Goal: Task Accomplishment & Management: Manage account settings

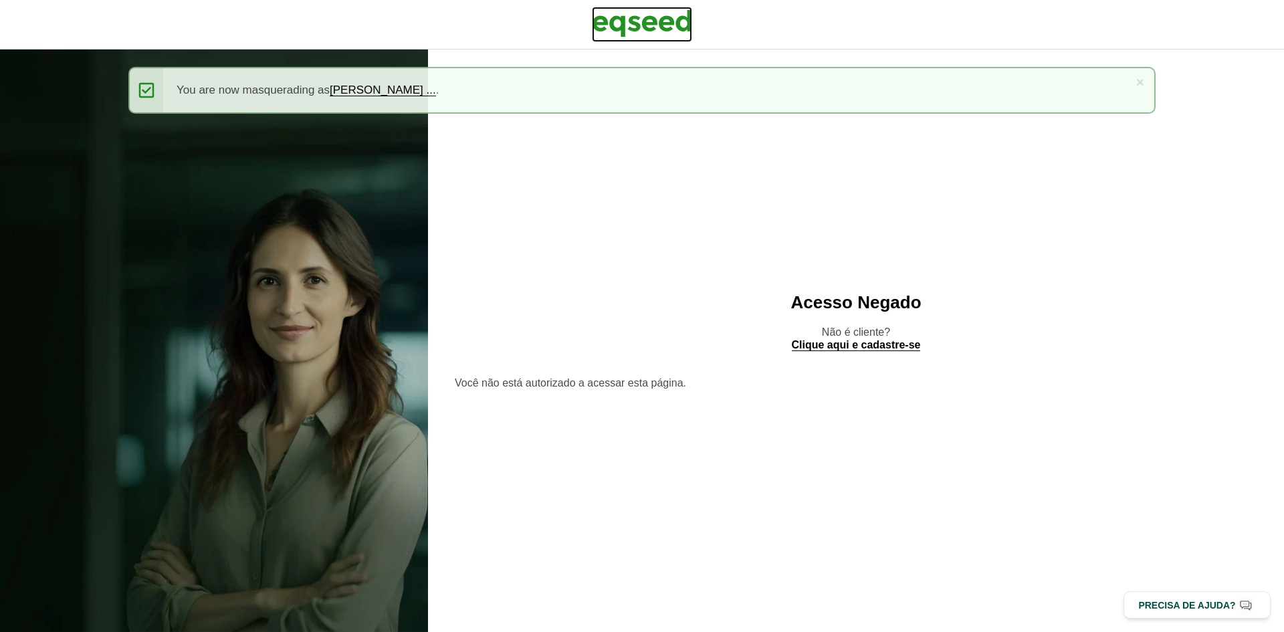
click at [637, 28] on img at bounding box center [642, 23] width 100 height 33
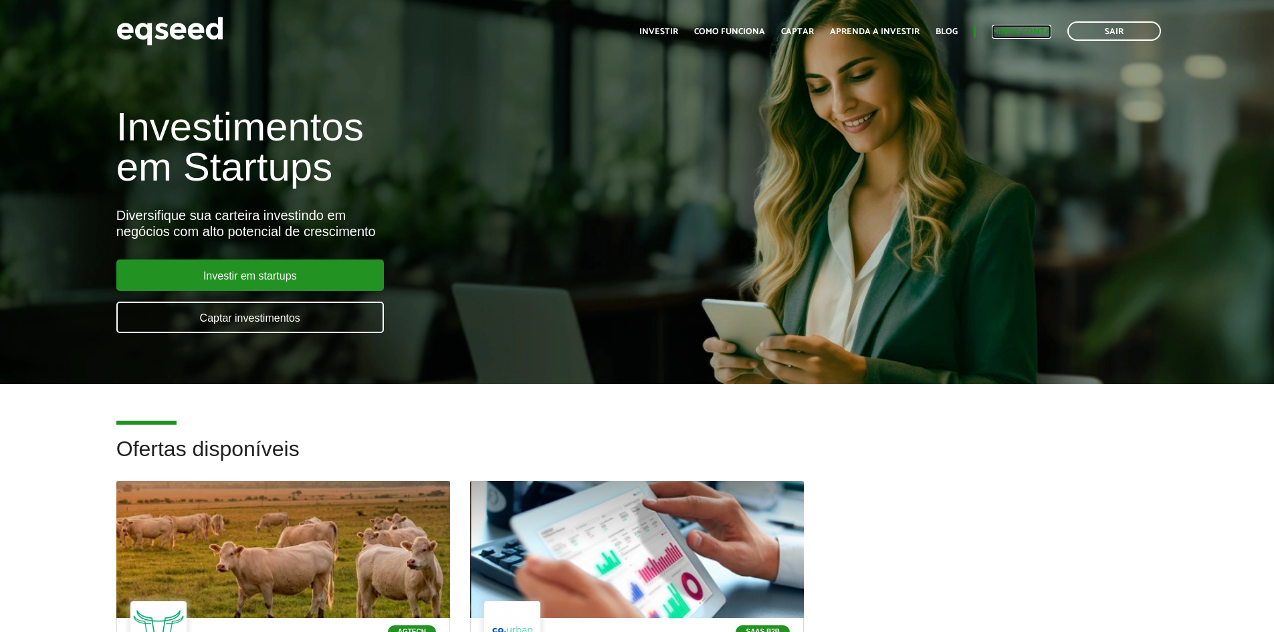
click at [1024, 36] on link "Minha conta" at bounding box center [1022, 31] width 60 height 9
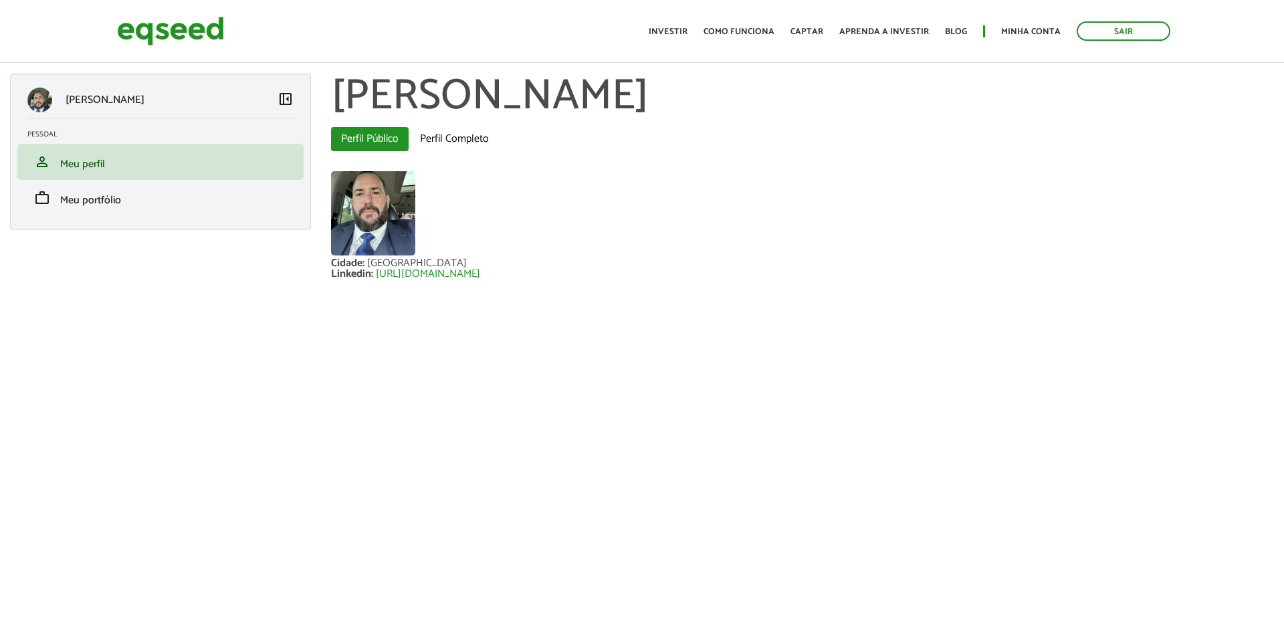
click at [192, 217] on div "Fernando Nunes da Silva left_panel_close Pessoal person Meu perfil finance_mode…" at bounding box center [160, 152] width 301 height 156
click at [173, 209] on li "work Meu portfólio" at bounding box center [160, 198] width 286 height 36
click at [95, 195] on span "Meu portfólio" at bounding box center [90, 200] width 61 height 18
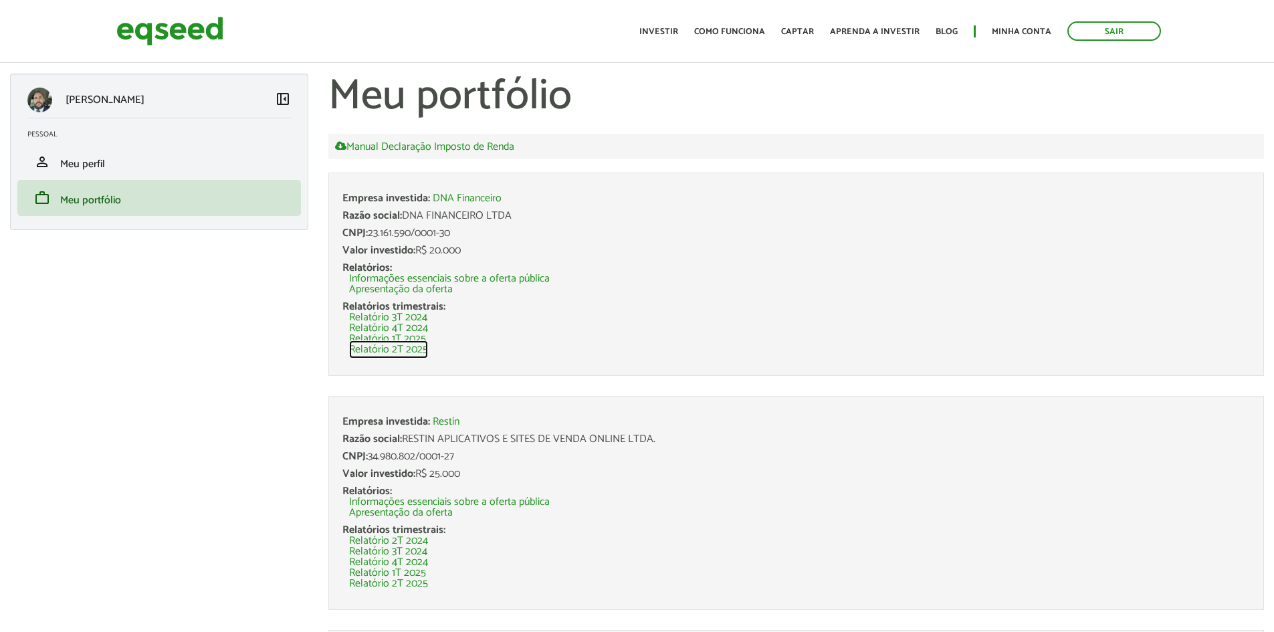
click at [387, 347] on link "Relatório 2T 2025" at bounding box center [388, 349] width 79 height 11
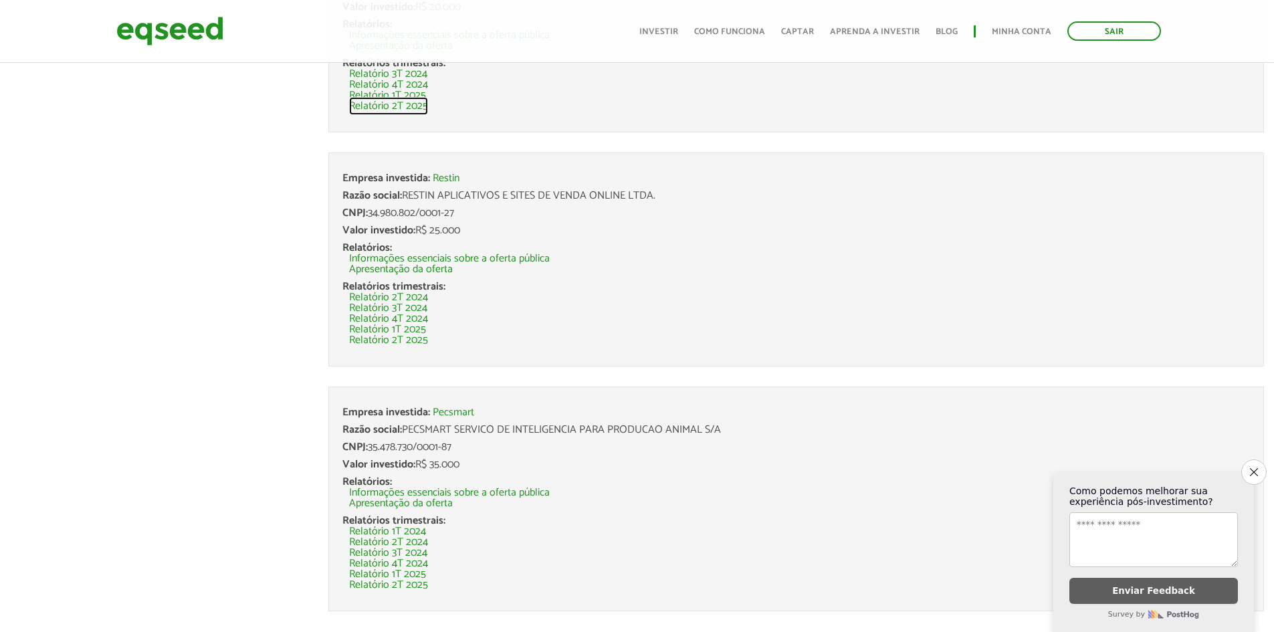
scroll to position [269, 0]
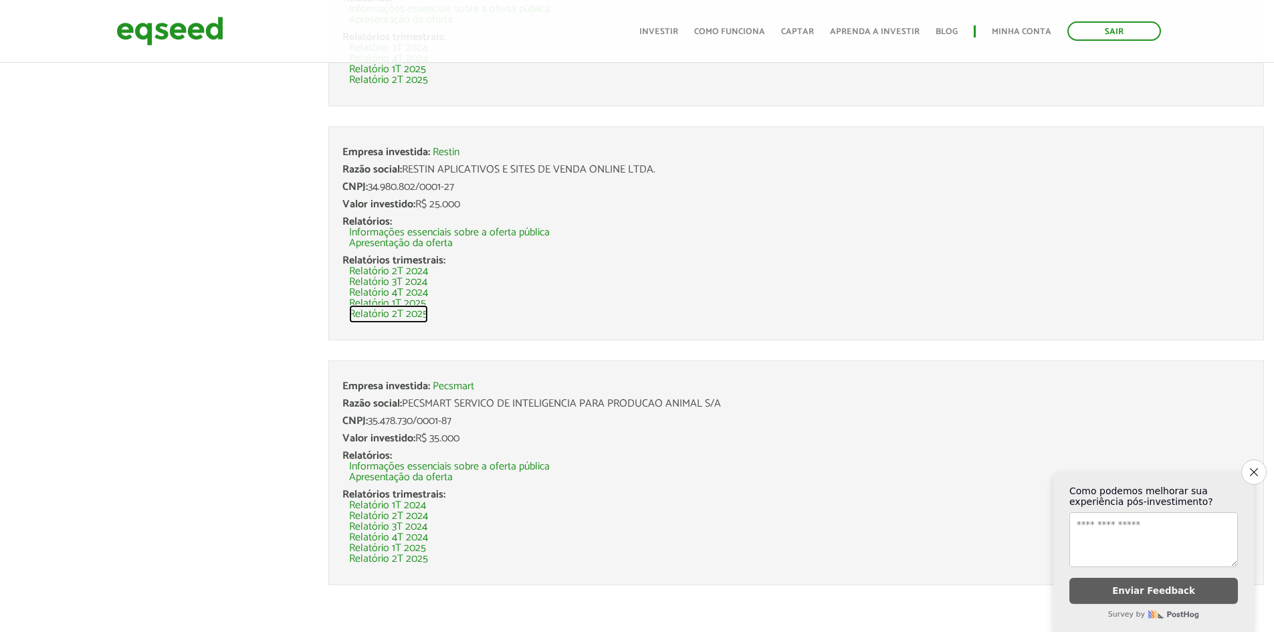
click at [422, 315] on link "Relatório 2T 2025" at bounding box center [388, 314] width 79 height 11
click at [417, 558] on link "Relatório 2T 2025" at bounding box center [388, 559] width 79 height 11
click at [1128, 28] on link "Sair" at bounding box center [1114, 30] width 94 height 19
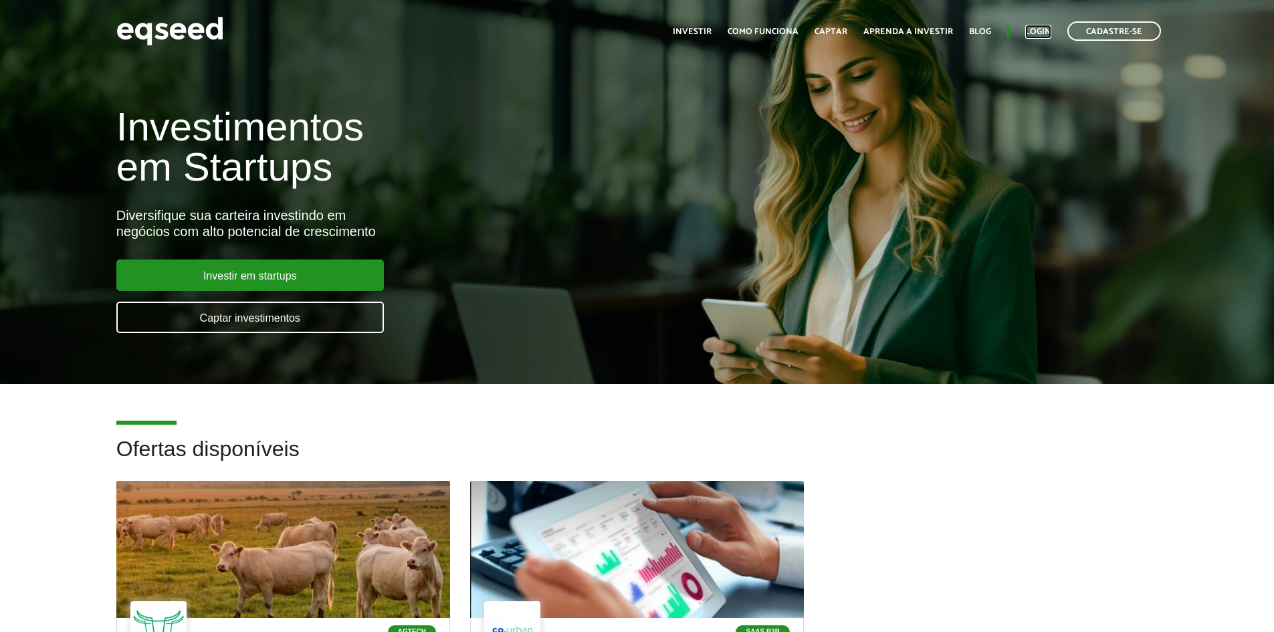
click at [1033, 30] on link "Login" at bounding box center [1038, 31] width 26 height 9
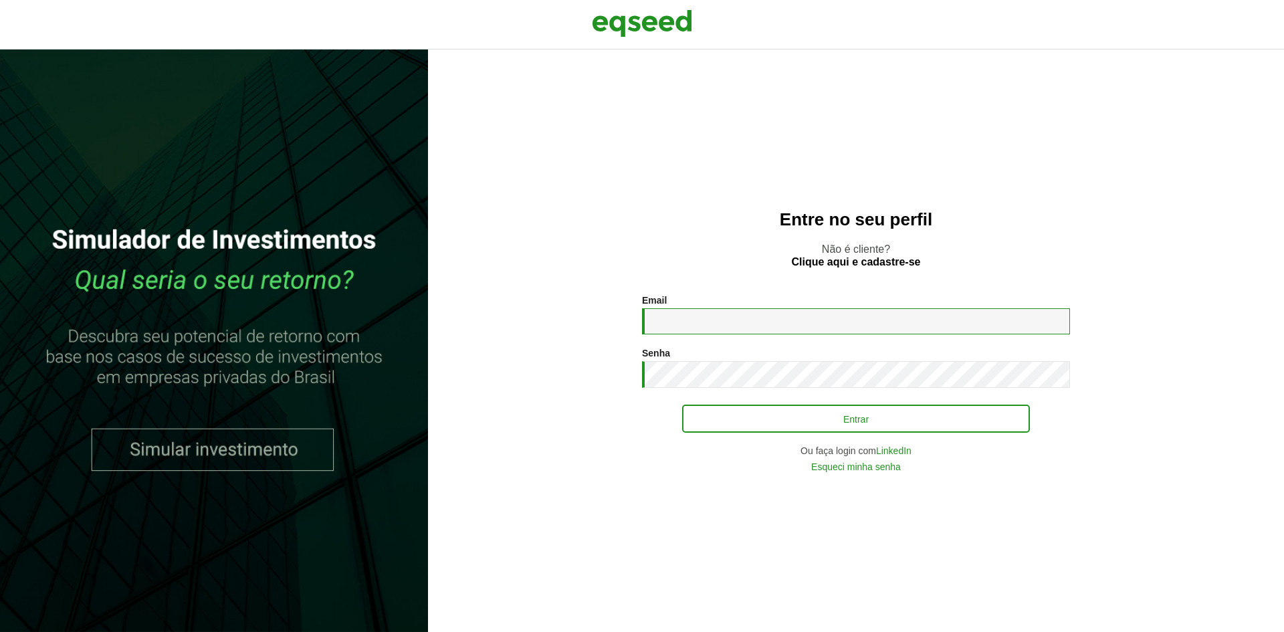
type input "**********"
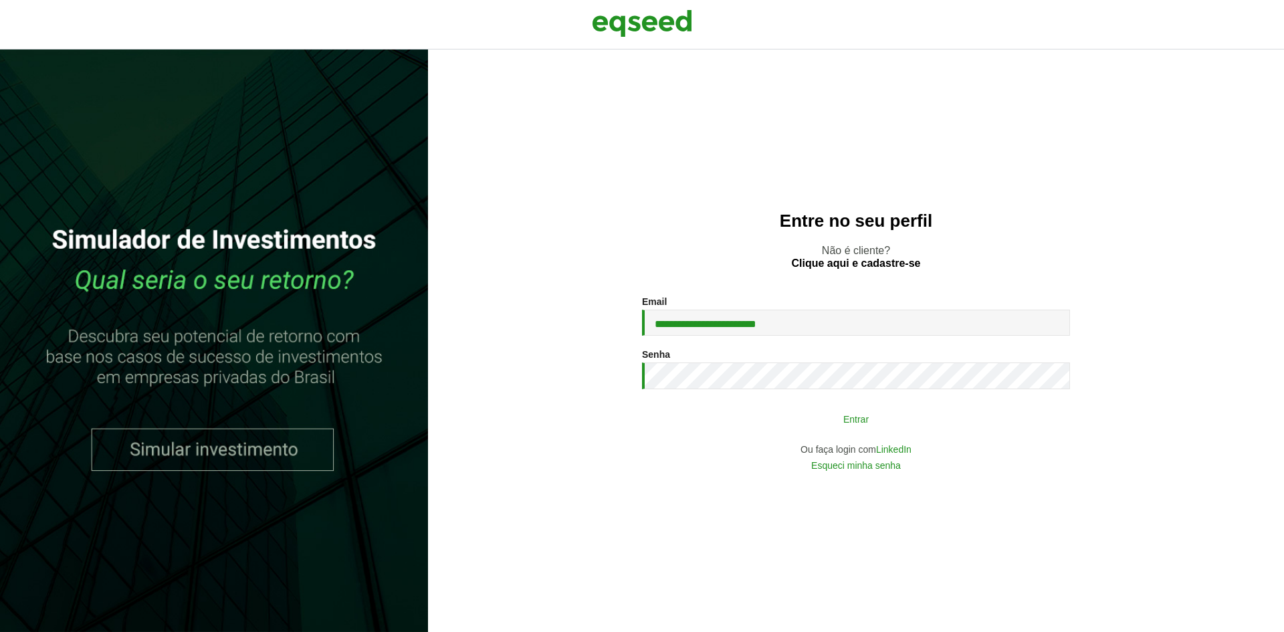
click at [826, 423] on button "Entrar" at bounding box center [856, 418] width 348 height 25
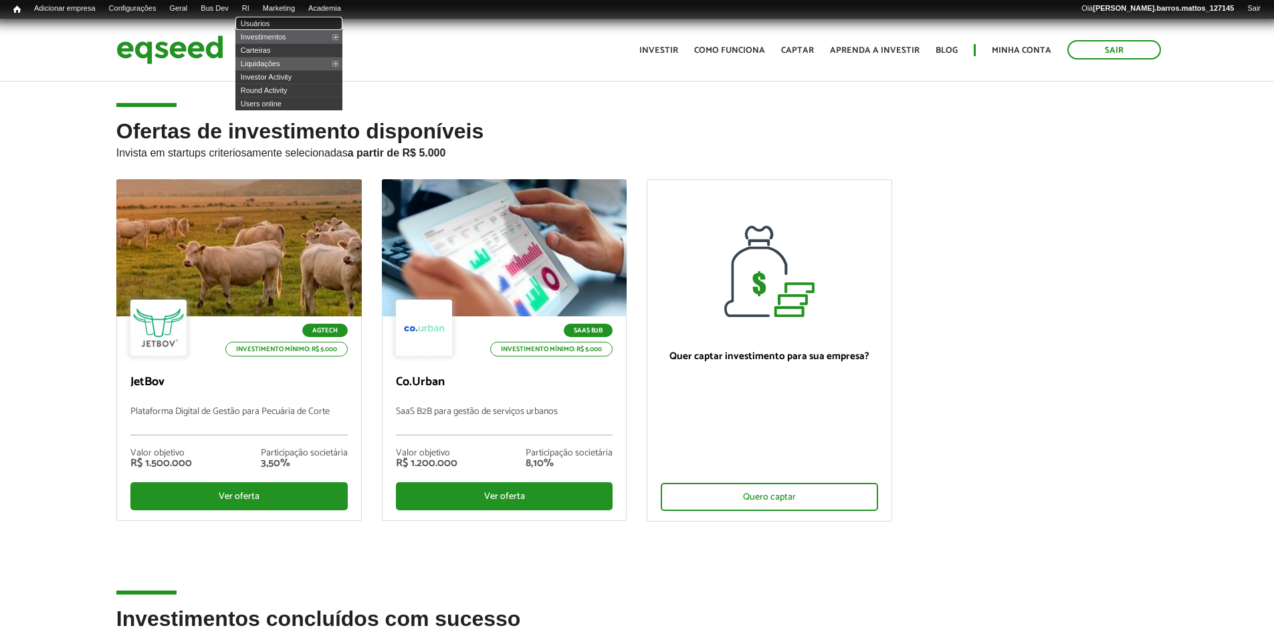
click at [264, 23] on link "Usuários" at bounding box center [288, 23] width 107 height 13
